Goal: Information Seeking & Learning: Learn about a topic

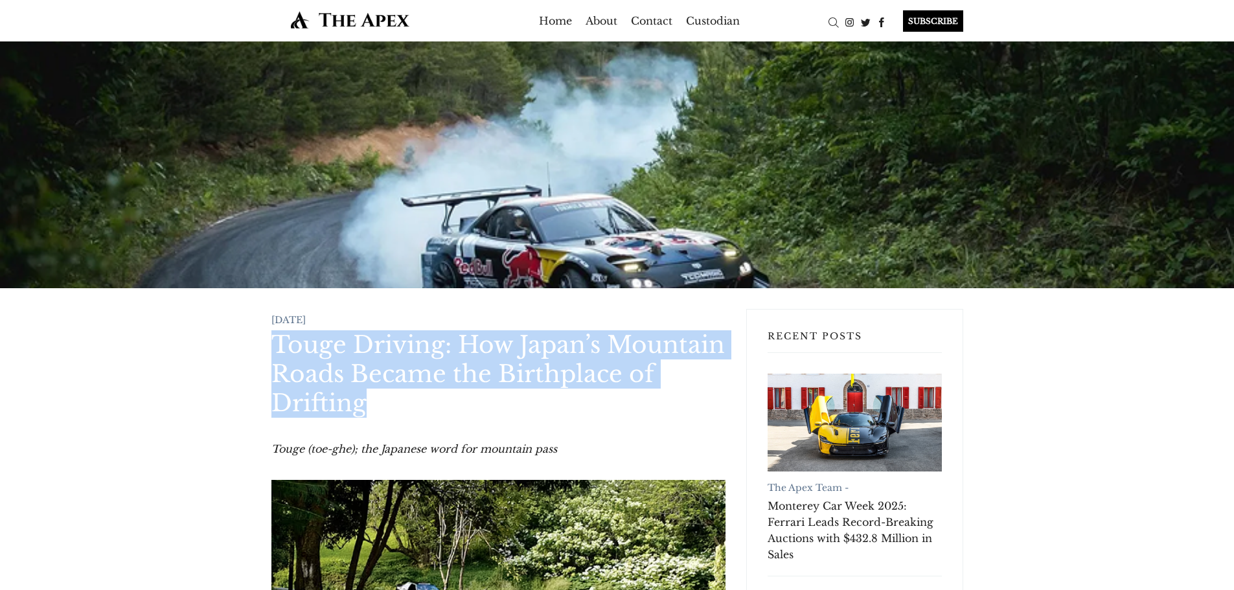
drag, startPoint x: 267, startPoint y: 350, endPoint x: 404, endPoint y: 395, distance: 144.0
copy h1 "Touge Driving: How Japan’s Mountain Roads Became the Birthplace of Drifting"
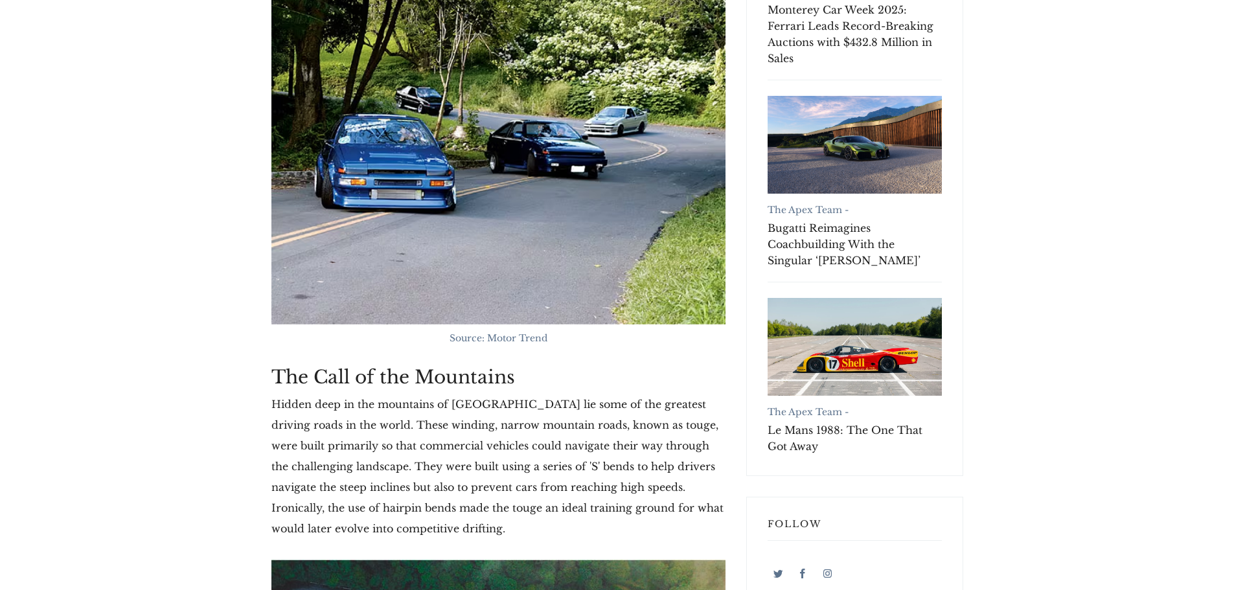
scroll to position [583, 0]
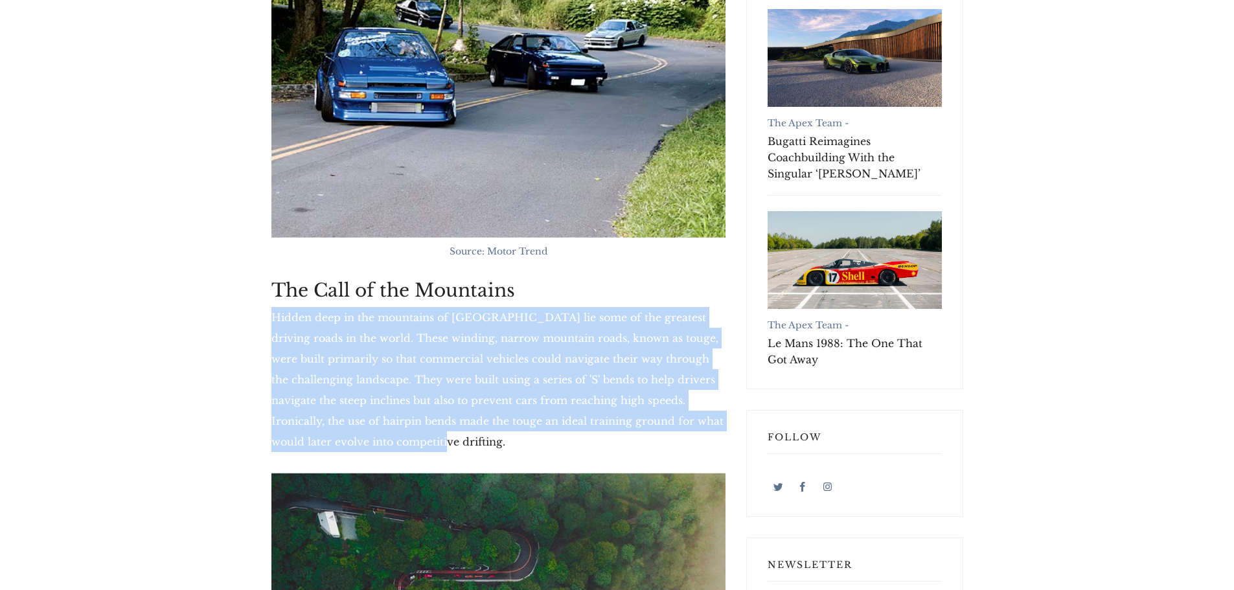
drag, startPoint x: 270, startPoint y: 310, endPoint x: 394, endPoint y: 444, distance: 182.4
copy p "Hidden deep in the mountains of [GEOGRAPHIC_DATA] lie some of the greatest driv…"
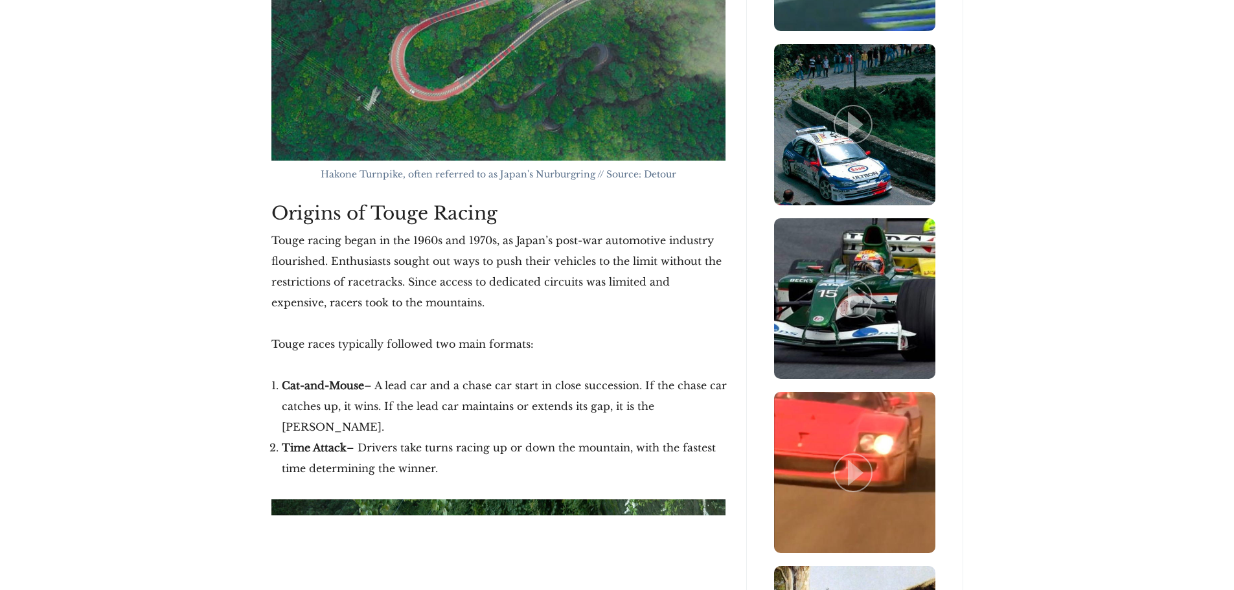
scroll to position [1490, 0]
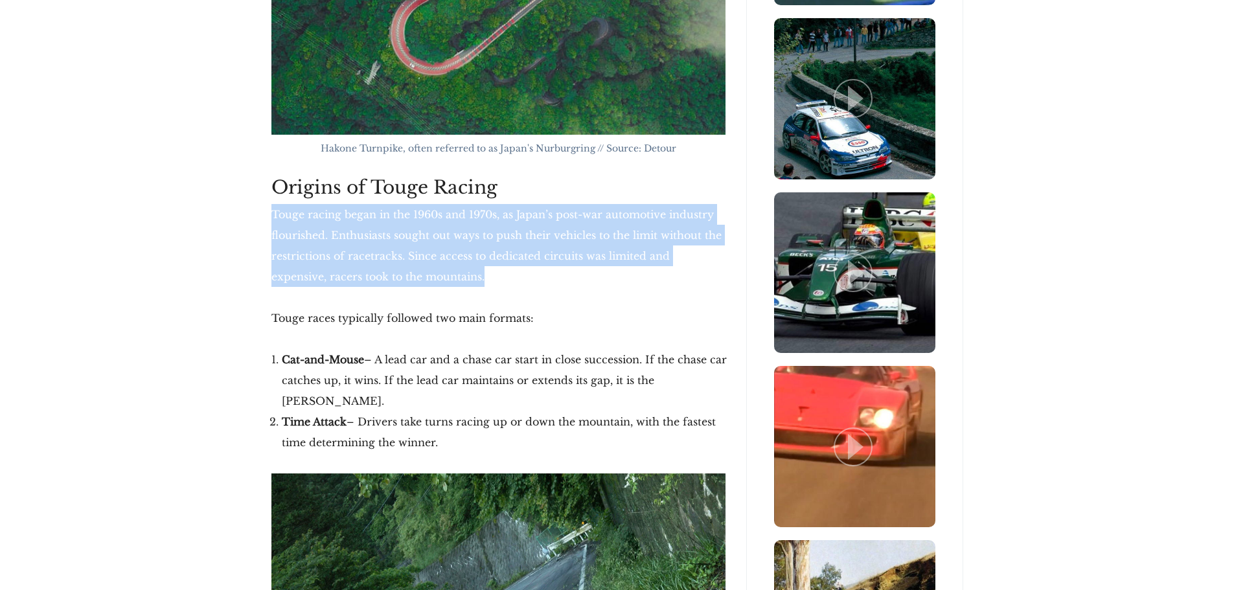
drag, startPoint x: 263, startPoint y: 214, endPoint x: 456, endPoint y: 286, distance: 205.7
copy p "Touge racing began in the 1960s and 1970s, as Japan’s post-war automotive indus…"
drag, startPoint x: 267, startPoint y: 361, endPoint x: 452, endPoint y: 422, distance: 195.0
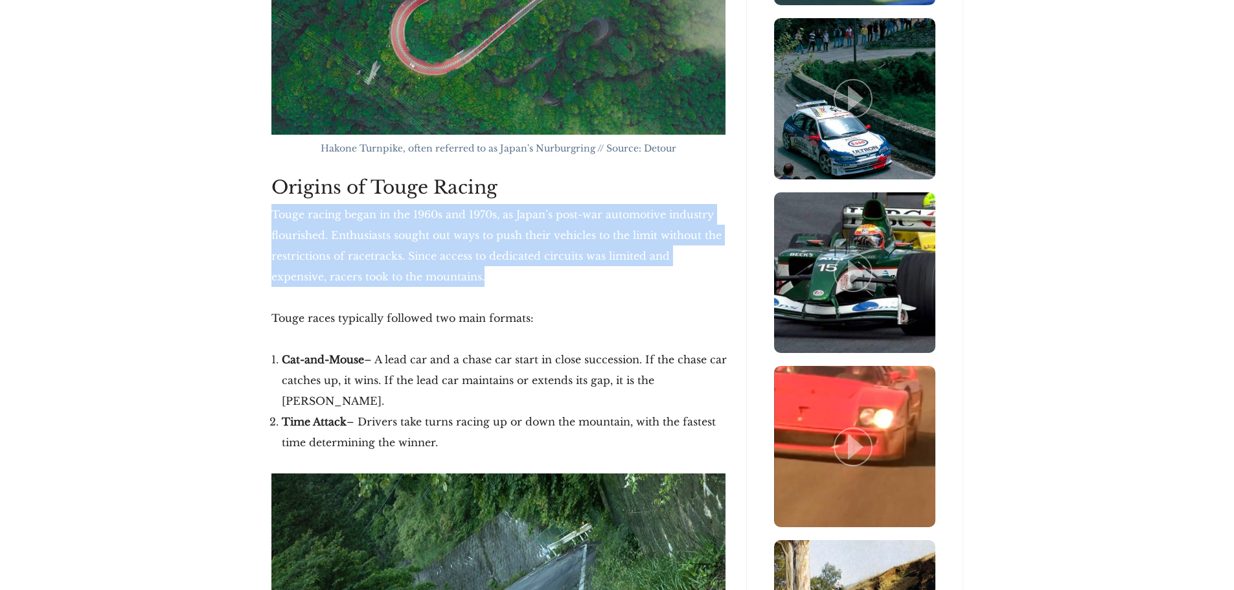
copy ol "Cat-and-Mouse – A lead car and a chase car start in close succession. If the ch…"
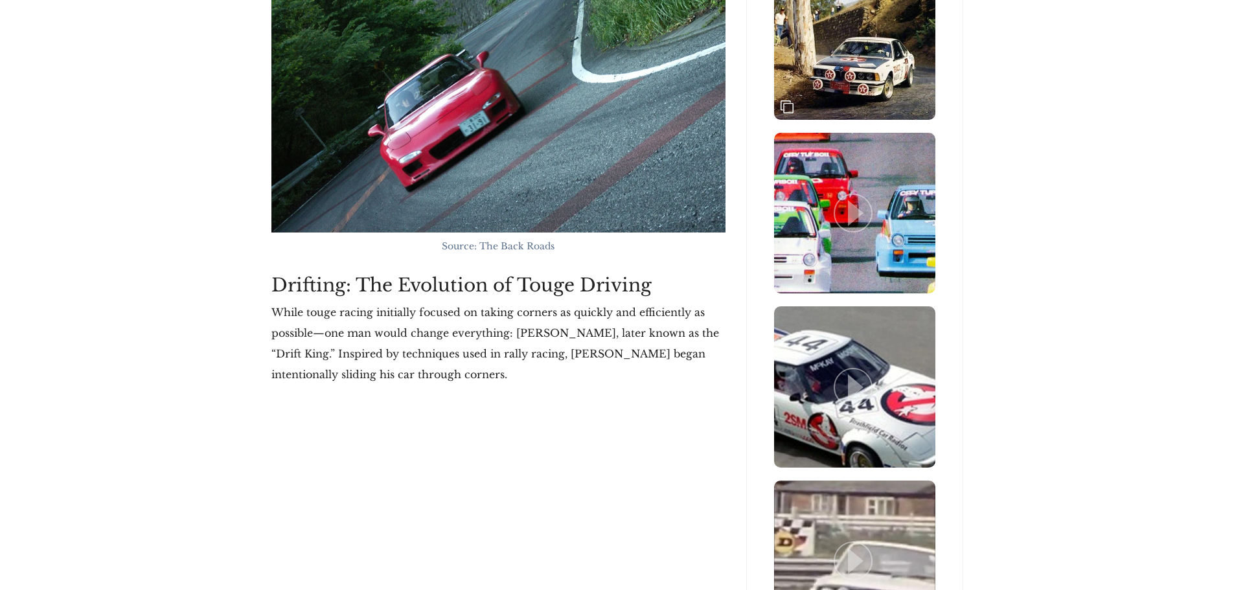
scroll to position [2073, 0]
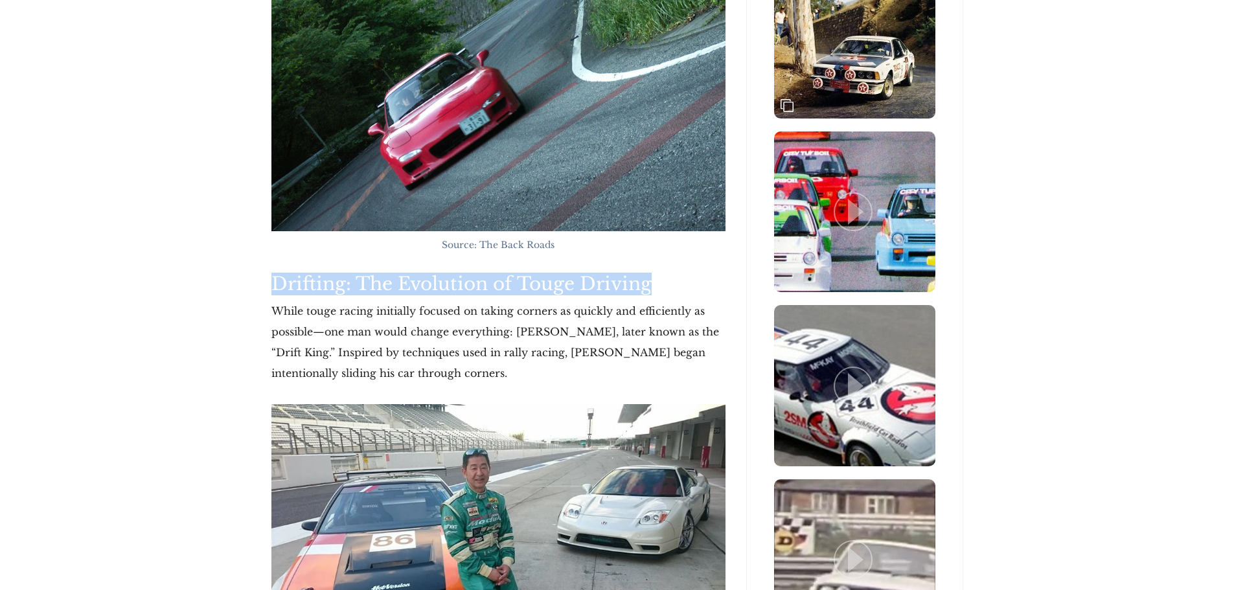
drag, startPoint x: 271, startPoint y: 265, endPoint x: 653, endPoint y: 248, distance: 381.9
copy h2 "Drifting: The Evolution of Touge Driving"
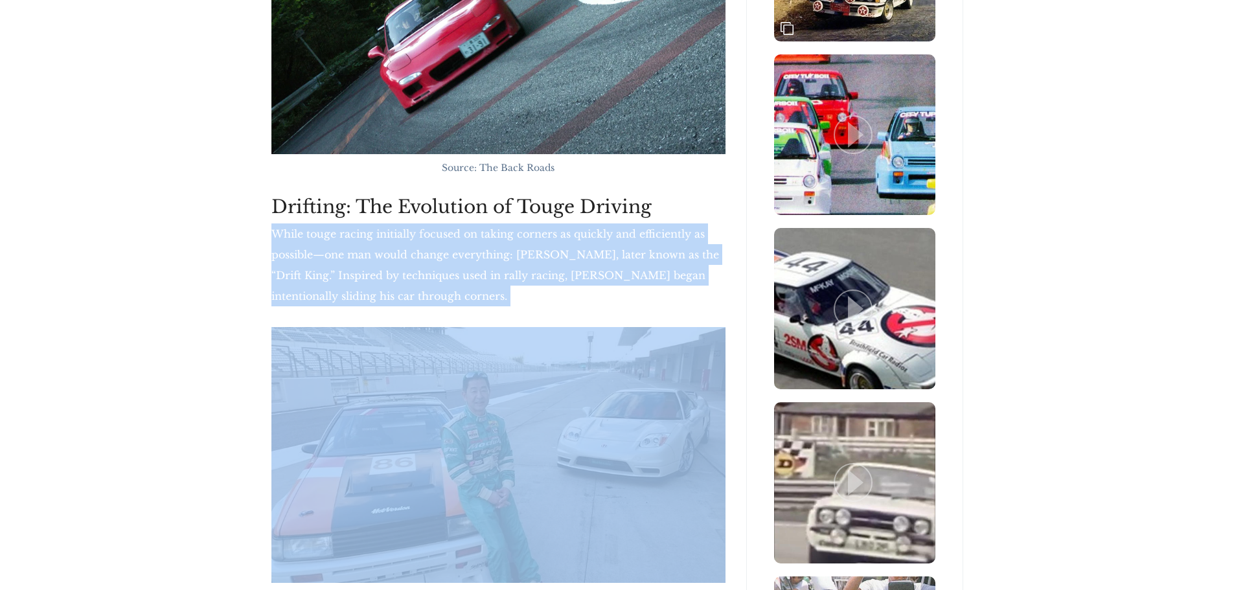
scroll to position [2202, 0]
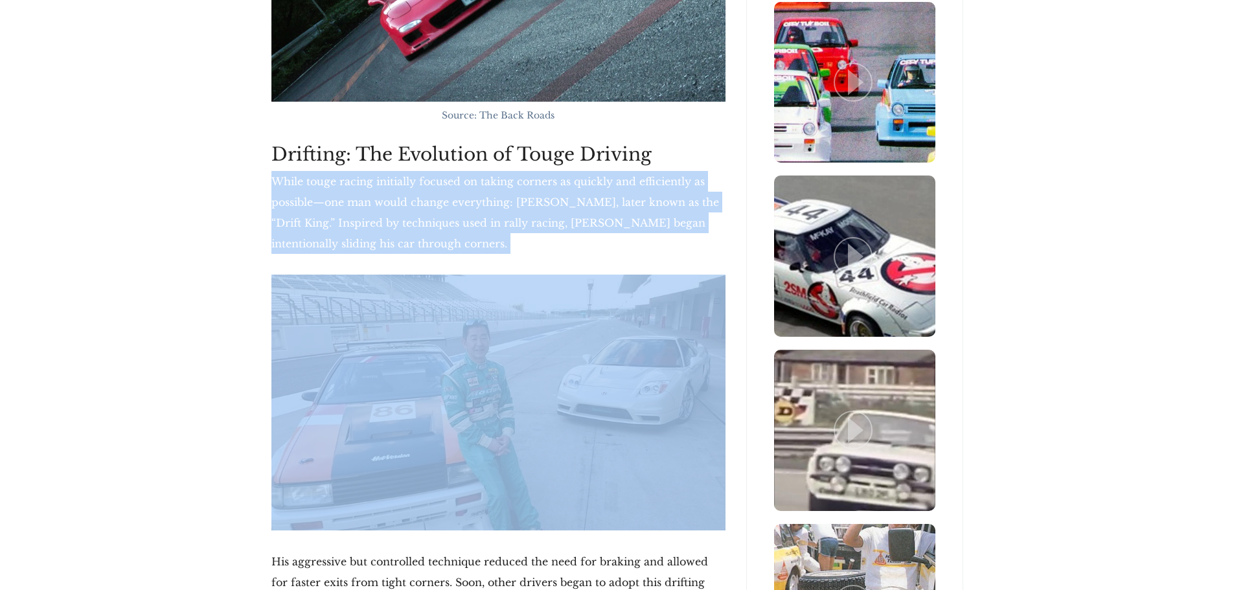
drag, startPoint x: 269, startPoint y: 361, endPoint x: 432, endPoint y: 265, distance: 189.6
